Goal: Information Seeking & Learning: Learn about a topic

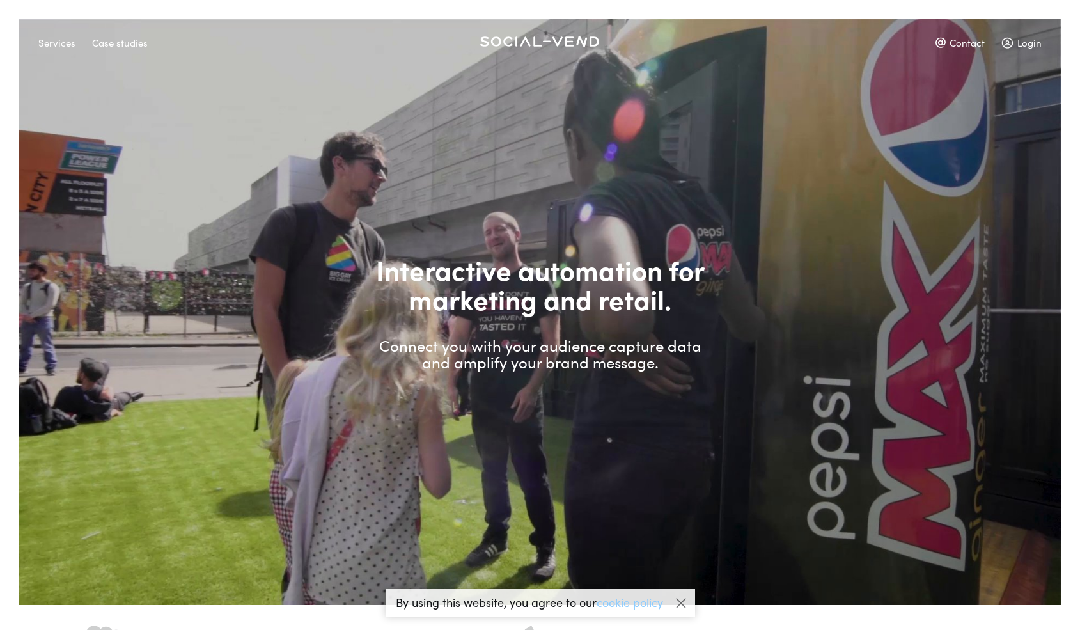
click at [118, 42] on div "Case studies" at bounding box center [120, 42] width 56 height 22
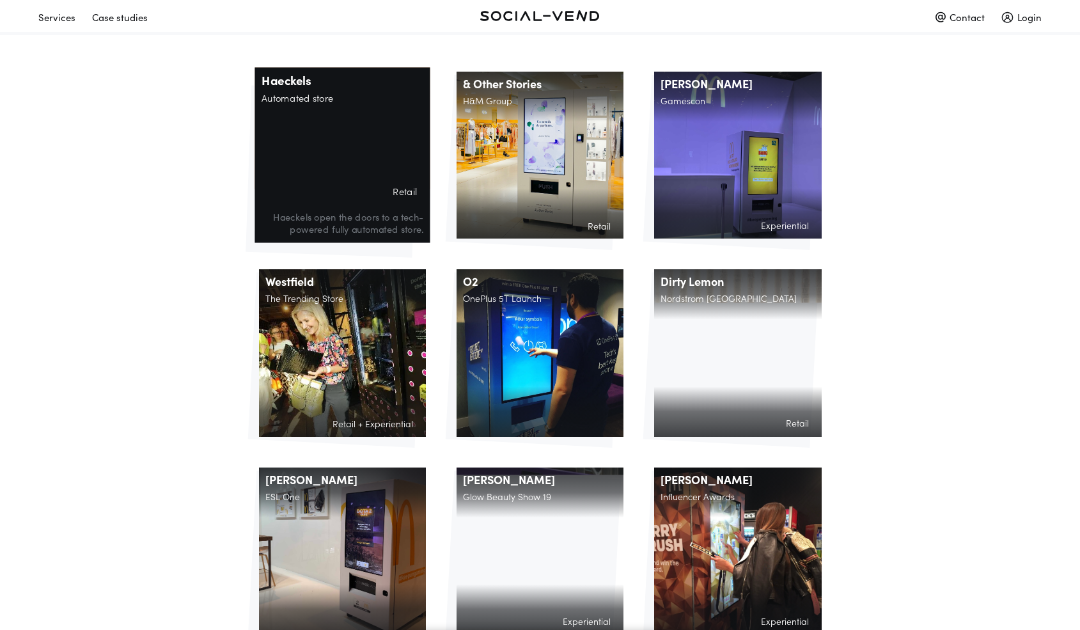
scroll to position [278, 0]
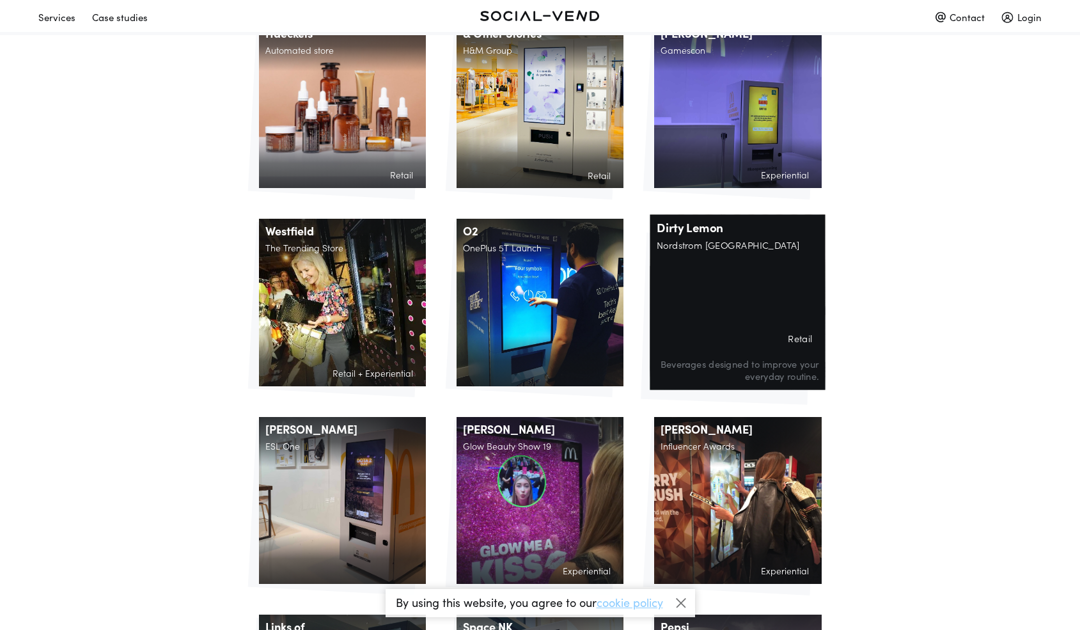
click at [737, 274] on div "Dirty Lemon Nordstrom [GEOGRAPHIC_DATA] Retail Beverages designed to improve yo…" at bounding box center [737, 302] width 175 height 175
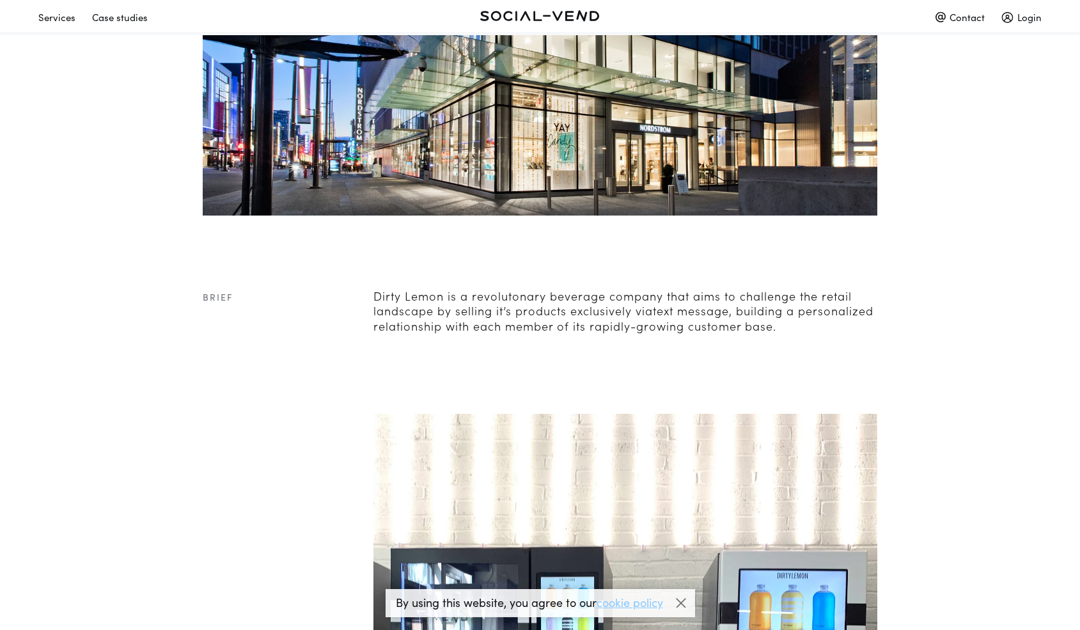
scroll to position [271, 0]
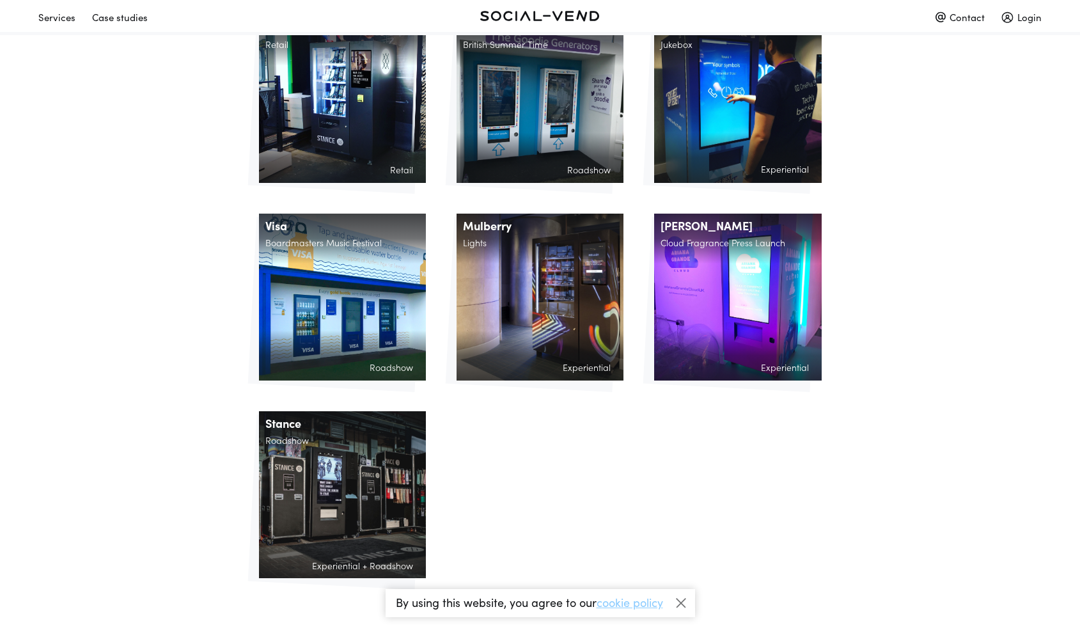
scroll to position [1143, 0]
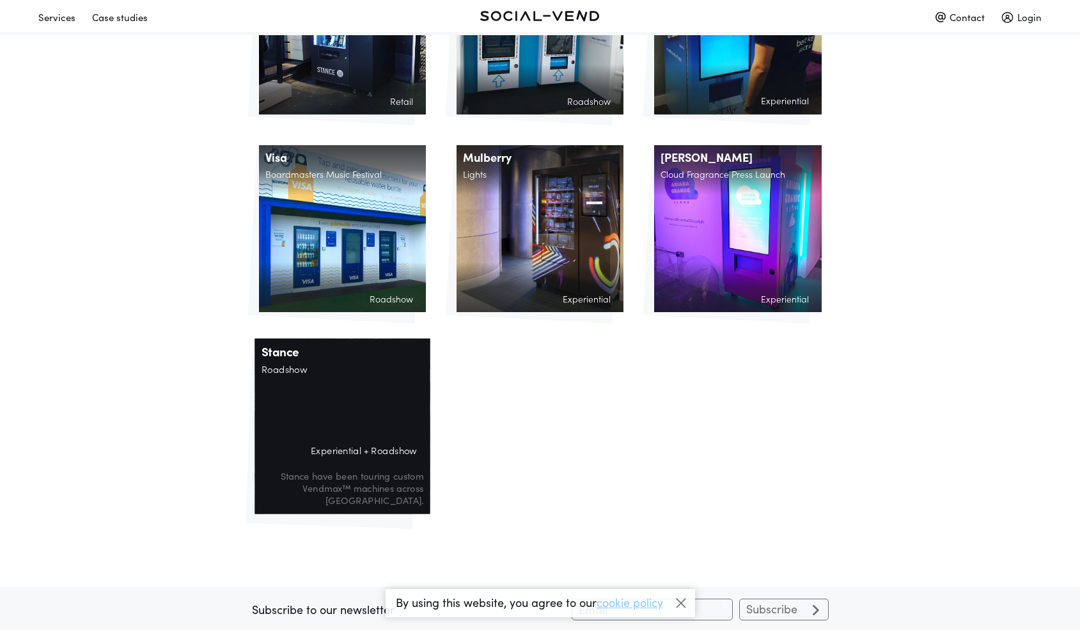
click at [327, 390] on div "Stance Roadshow Experiential + Roadshow Stance have been touring custom Vendmax…" at bounding box center [341, 426] width 175 height 175
